Goal: Find specific page/section: Find specific page/section

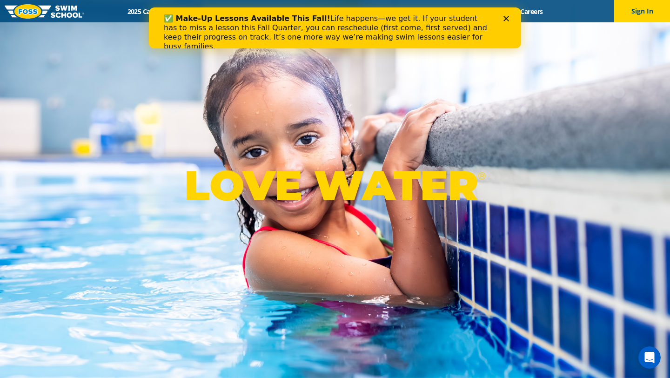
click at [511, 19] on div "Close" at bounding box center [507, 19] width 9 height 6
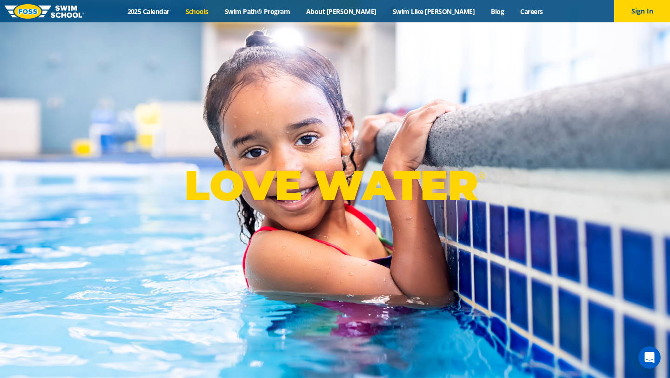
click at [216, 15] on link "Schools" at bounding box center [196, 11] width 39 height 9
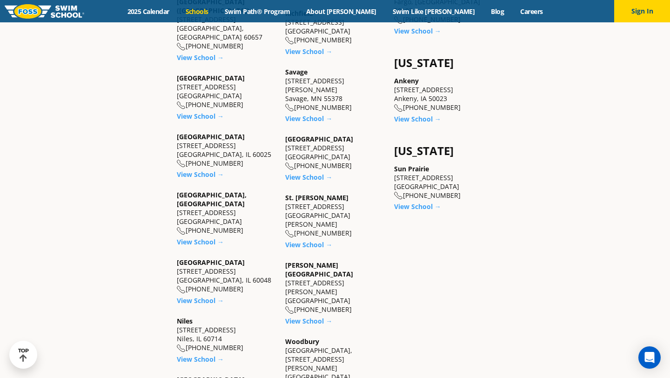
scroll to position [749, 0]
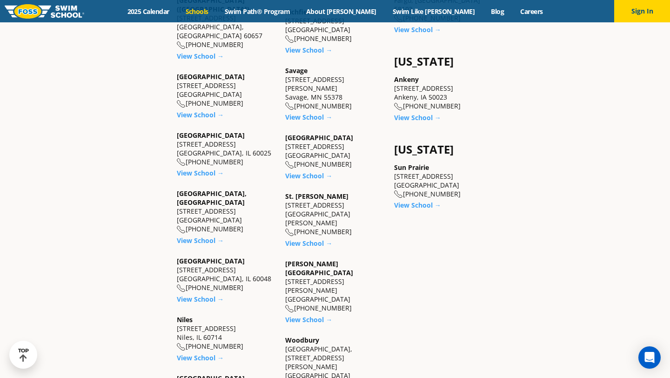
drag, startPoint x: 234, startPoint y: 267, endPoint x: 173, endPoint y: 267, distance: 61.9
click at [173, 267] on div "[US_STATE] [GEOGRAPHIC_DATA] [STREET_ADDRESS][PERSON_NAME] [PHONE_NUMBER] View …" at bounding box center [226, 63] width 108 height 899
copy div "[STREET_ADDRESS],"
drag, startPoint x: 234, startPoint y: 93, endPoint x: 176, endPoint y: 92, distance: 57.7
click at [177, 131] on div "[GEOGRAPHIC_DATA] [STREET_ADDRESS] [PHONE_NUMBER]" at bounding box center [226, 149] width 99 height 36
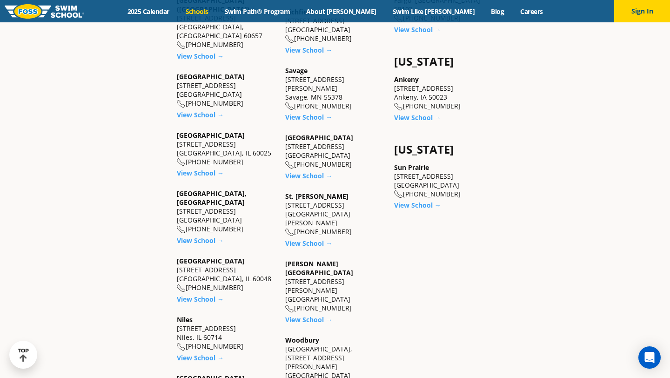
copy div "[STREET_ADDRESS]"
click at [199, 124] on div "[US_STATE] Bolingbrook [STREET_ADDRESS][PERSON_NAME] [PHONE_NUMBER] View School…" at bounding box center [226, 198] width 99 height 597
click at [200, 168] on link "View School →" at bounding box center [200, 172] width 47 height 9
